Goal: Navigation & Orientation: Go to known website

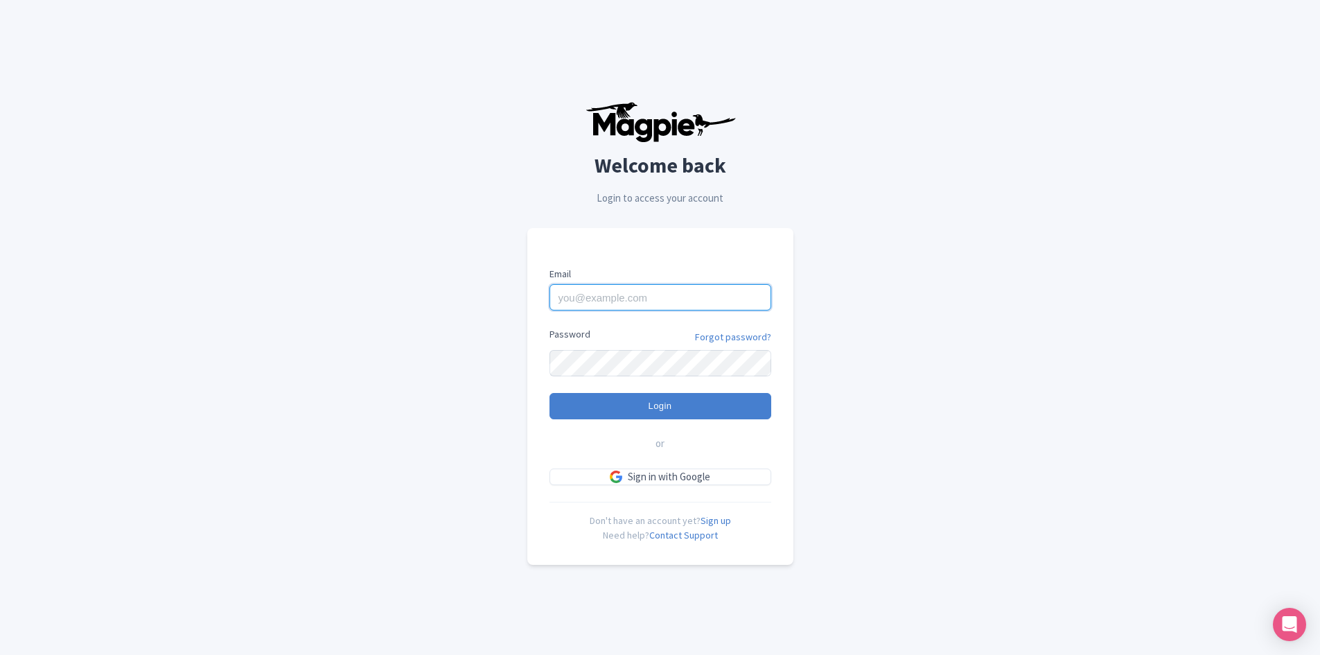
click at [587, 290] on input "Email" at bounding box center [660, 297] width 222 height 26
type input "[EMAIL_ADDRESS][DOMAIN_NAME]"
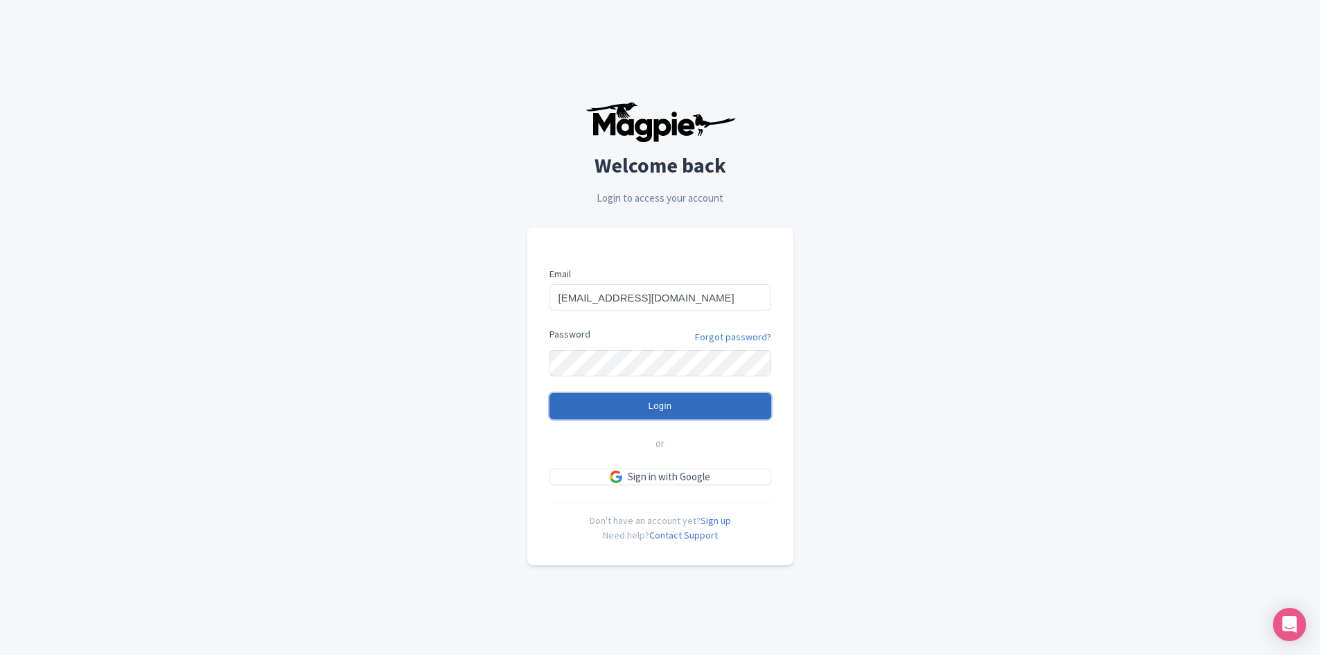
click at [616, 404] on input "Login" at bounding box center [660, 406] width 222 height 26
type input "Logging in..."
